Goal: Task Accomplishment & Management: Manage account settings

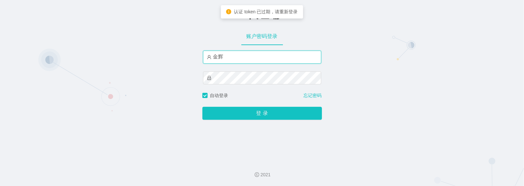
drag, startPoint x: 0, startPoint y: 0, endPoint x: -5, endPoint y: -16, distance: 16.3
click at [0, 0] on html "-代理端 账户密码登录 [PERSON_NAME] 自动登录 忘记密码 登 录 2021 认证 token 已过期，请重新登录" at bounding box center [262, 93] width 524 height 186
paste input "[PERSON_NAME]"
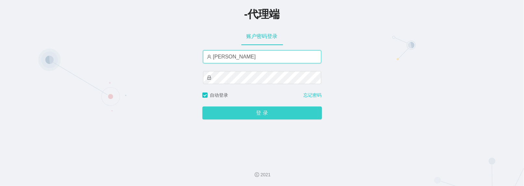
type input "[PERSON_NAME]"
click at [244, 107] on button "登 录" at bounding box center [263, 113] width 120 height 13
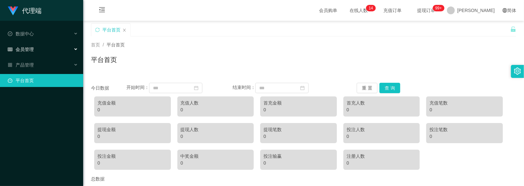
click at [64, 49] on div "会员管理" at bounding box center [41, 49] width 83 height 13
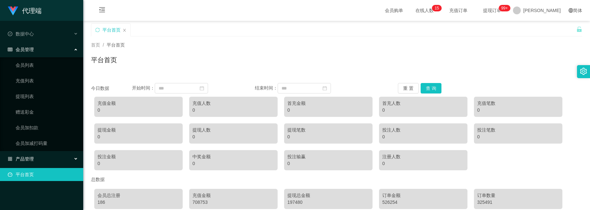
click at [45, 152] on div "产品管理" at bounding box center [41, 158] width 83 height 13
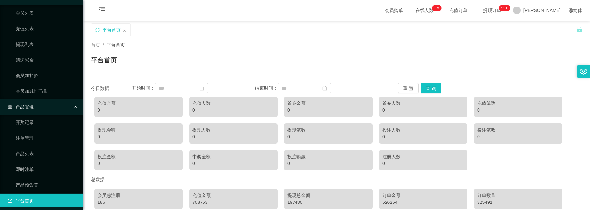
scroll to position [54, 0]
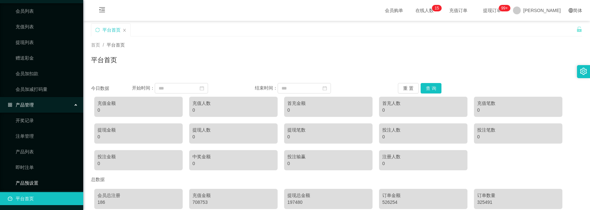
click at [36, 176] on link "产品预设置" at bounding box center [47, 182] width 62 height 13
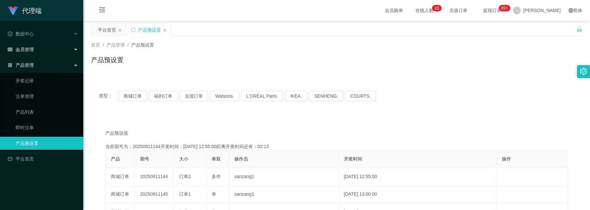
click at [44, 46] on div "会员管理" at bounding box center [41, 49] width 83 height 13
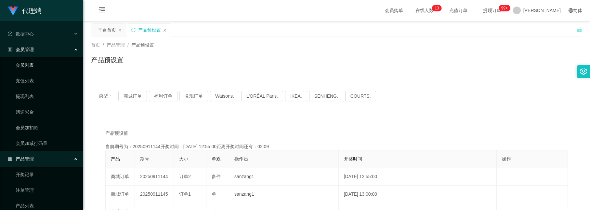
click at [37, 65] on link "会员列表" at bounding box center [47, 65] width 62 height 13
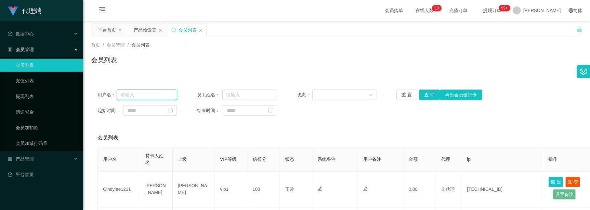
click at [135, 96] on input "text" at bounding box center [147, 94] width 60 height 10
paste input "Dadidadu"
type input "Dadidadu"
click at [427, 93] on button "查 询" at bounding box center [429, 94] width 21 height 10
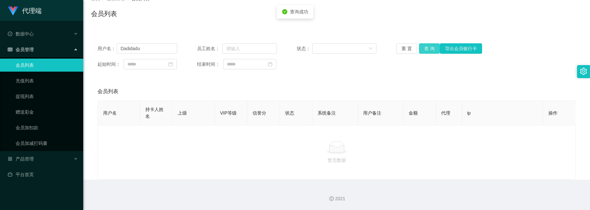
scroll to position [54, 0]
